Goal: Navigation & Orientation: Find specific page/section

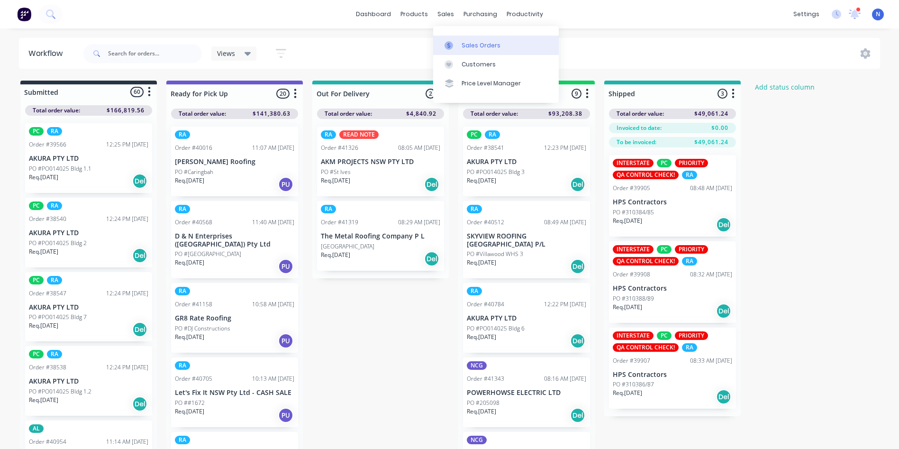
drag, startPoint x: 0, startPoint y: 0, endPoint x: 502, endPoint y: 47, distance: 503.9
click at [444, 15] on div "sales" at bounding box center [446, 14] width 26 height 14
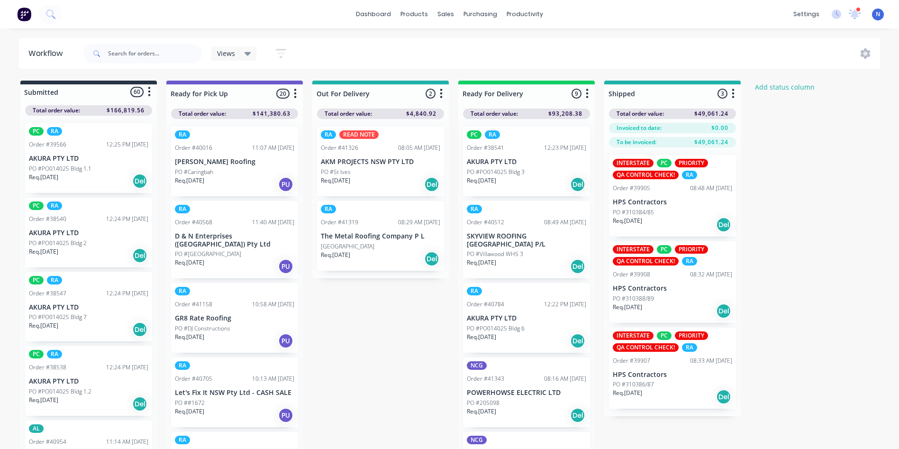
drag, startPoint x: 502, startPoint y: 47, endPoint x: 501, endPoint y: 42, distance: 4.8
click at [502, 47] on div "Views Save new view None (Default) edit AL edit ALL edit BB & TH edit NCG edit …" at bounding box center [480, 53] width 799 height 28
click at [446, 19] on div "sales" at bounding box center [446, 14] width 26 height 14
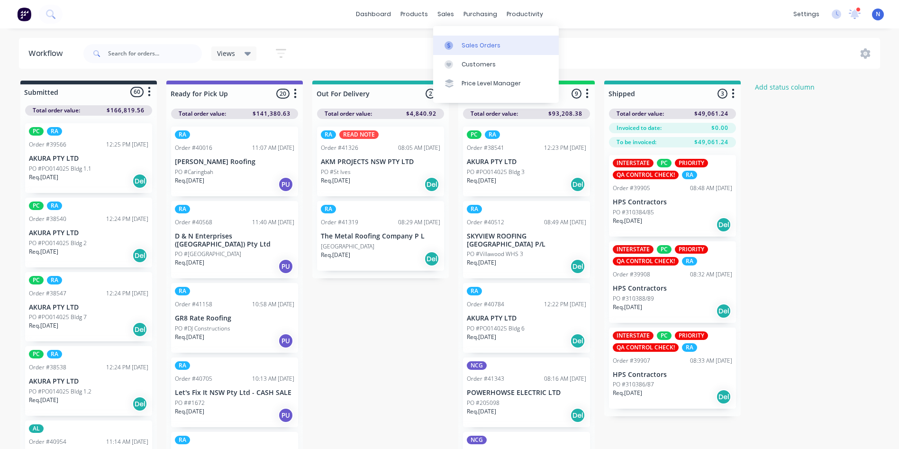
click at [471, 45] on div "Sales Orders" at bounding box center [480, 45] width 39 height 9
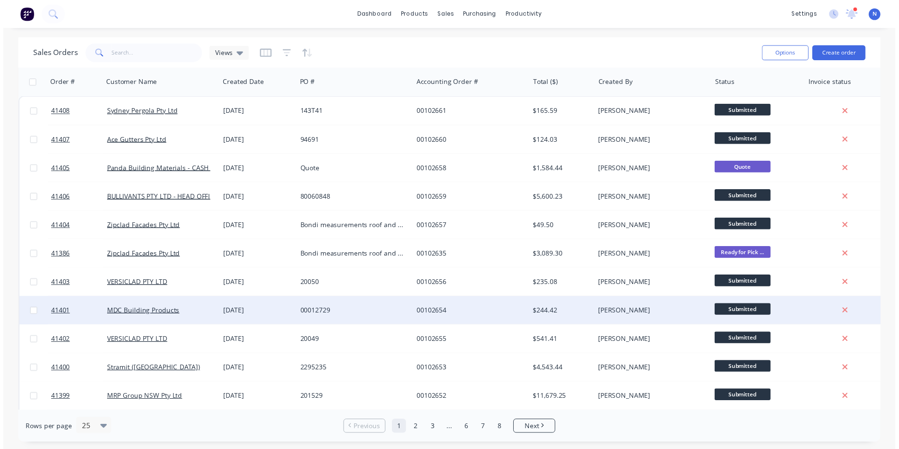
scroll to position [47, 0]
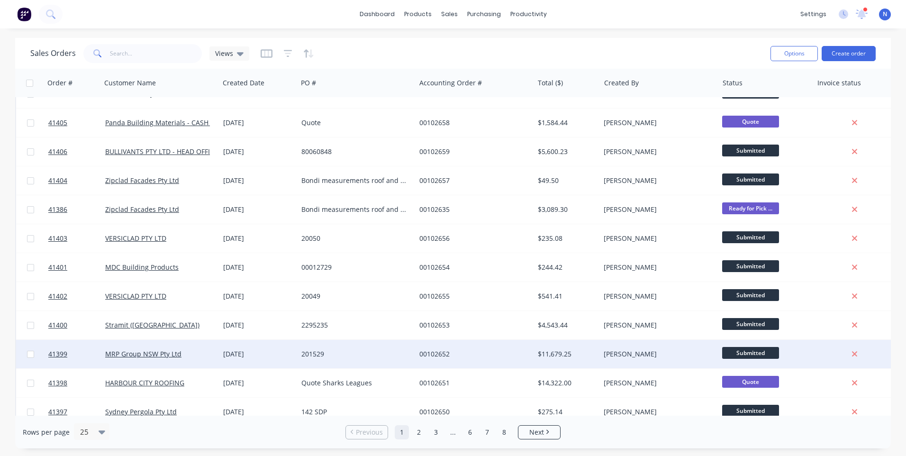
click at [605, 359] on div "[PERSON_NAME]" at bounding box center [659, 354] width 118 height 28
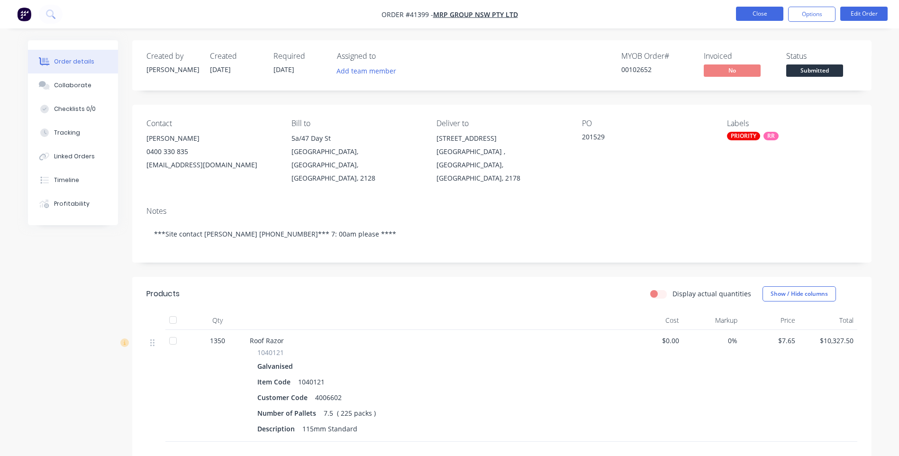
click at [750, 17] on button "Close" at bounding box center [759, 14] width 47 height 14
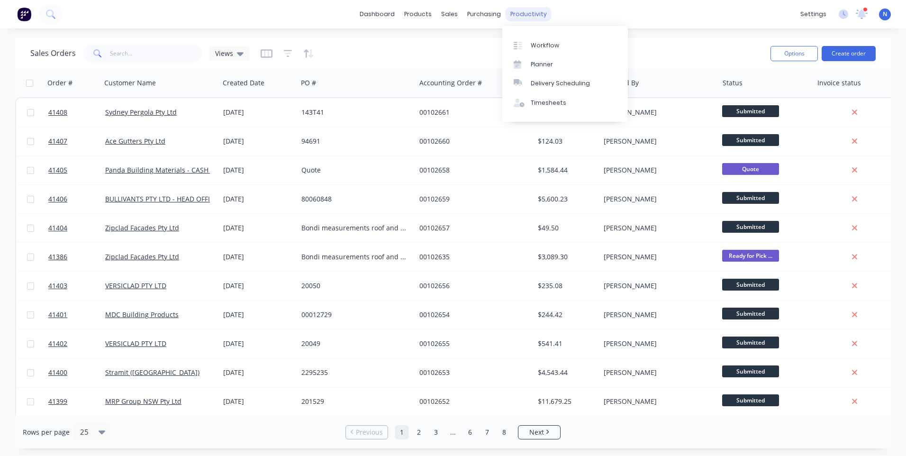
click at [528, 16] on div "productivity" at bounding box center [529, 14] width 46 height 14
click at [561, 47] on link "Workflow" at bounding box center [565, 45] width 126 height 19
